Goal: Task Accomplishment & Management: Complete application form

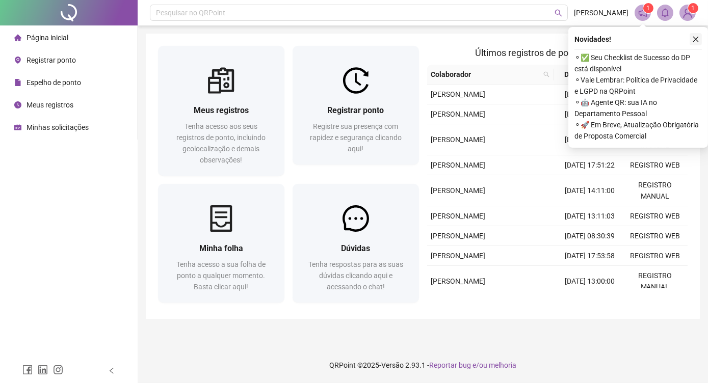
click at [697, 40] on icon "close" at bounding box center [695, 39] width 7 height 7
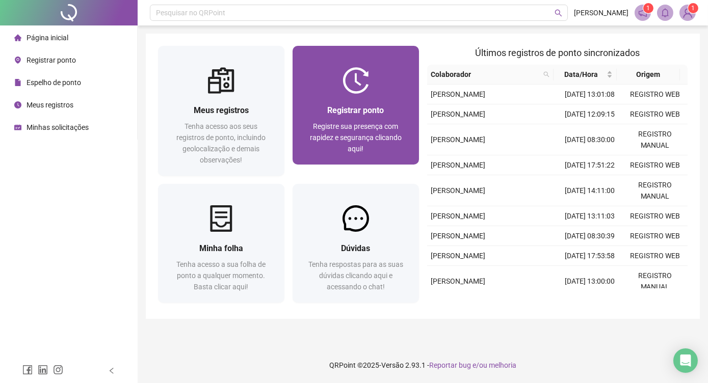
click at [385, 83] on div at bounding box center [355, 80] width 126 height 26
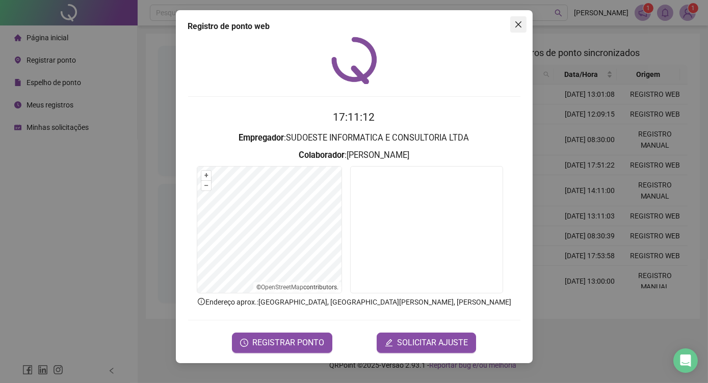
click at [520, 26] on icon "close" at bounding box center [518, 24] width 8 height 8
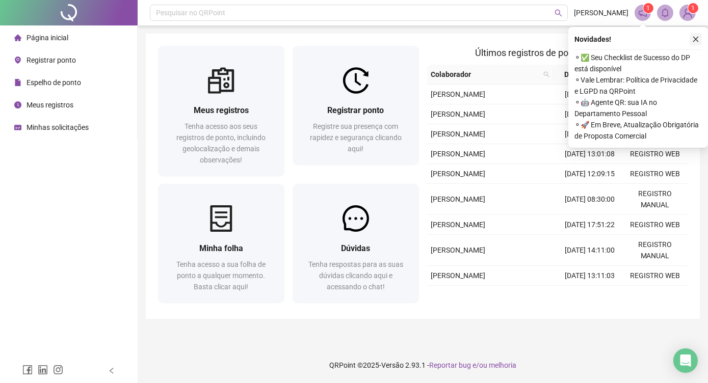
click at [695, 39] on icon "close" at bounding box center [696, 40] width 6 height 6
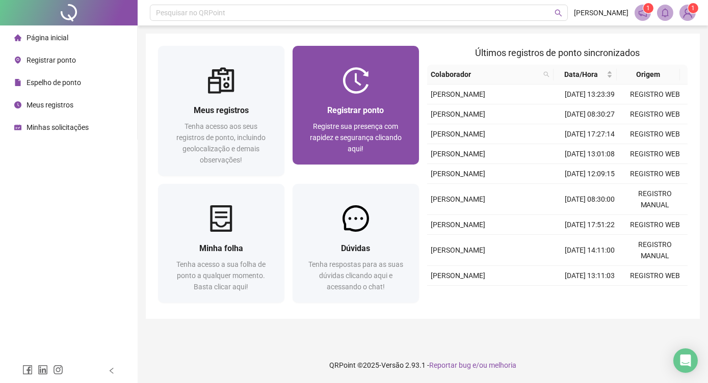
click at [358, 97] on div "Registrar ponto Registre sua presença com rapidez e segurança clicando aqui!" at bounding box center [355, 129] width 126 height 71
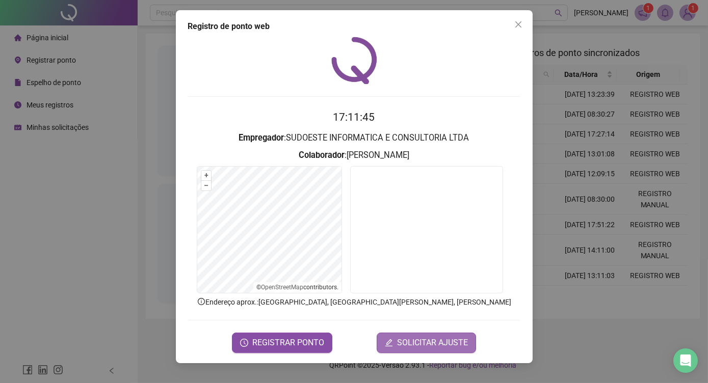
click at [400, 344] on span "SOLICITAR AJUSTE" at bounding box center [432, 343] width 71 height 12
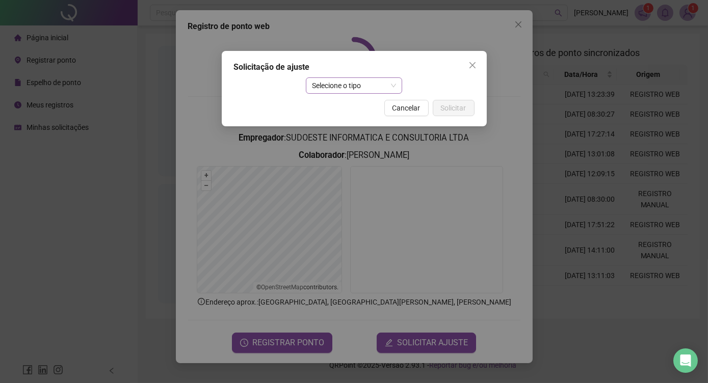
click at [354, 85] on span "Selecione o tipo" at bounding box center [354, 85] width 84 height 15
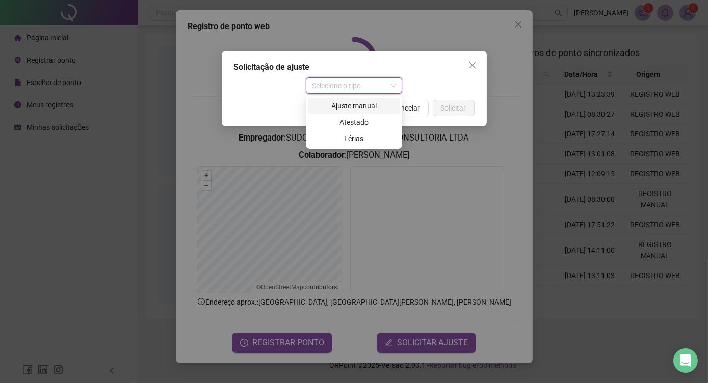
click at [352, 107] on div "Ajuste manual" at bounding box center [354, 105] width 80 height 11
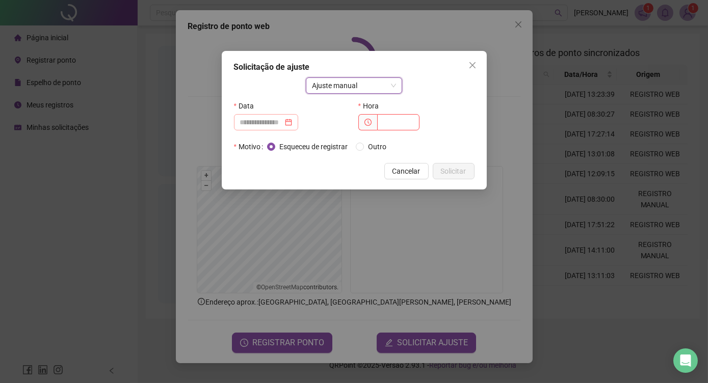
click at [292, 121] on div at bounding box center [266, 122] width 52 height 11
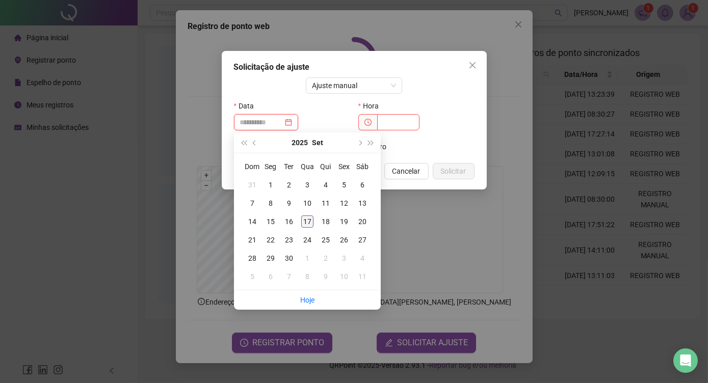
type input "**********"
click at [310, 218] on div "17" at bounding box center [307, 222] width 12 height 12
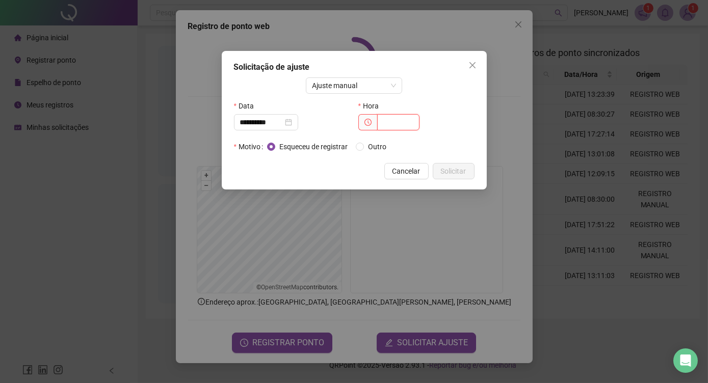
click at [388, 123] on input "text" at bounding box center [398, 122] width 42 height 16
type input "*****"
click at [455, 176] on span "Solicitar" at bounding box center [453, 171] width 25 height 11
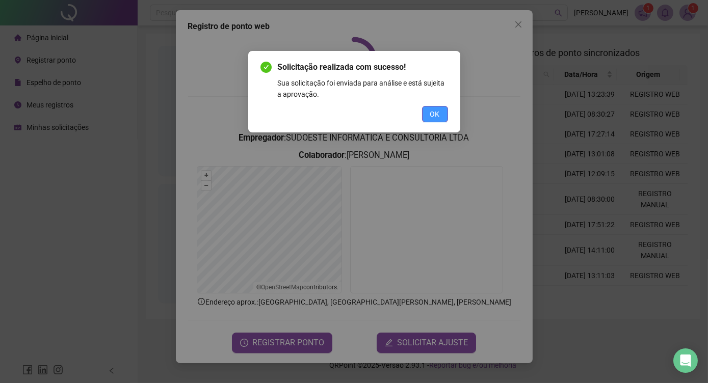
click at [433, 112] on span "OK" at bounding box center [435, 114] width 10 height 11
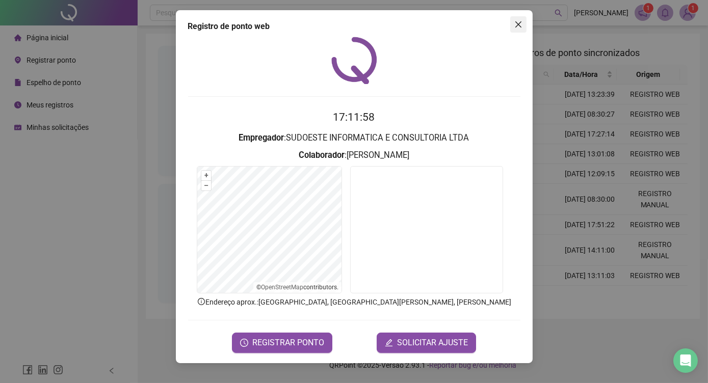
click at [521, 23] on icon "close" at bounding box center [518, 24] width 8 height 8
